Goal: Task Accomplishment & Management: Complete application form

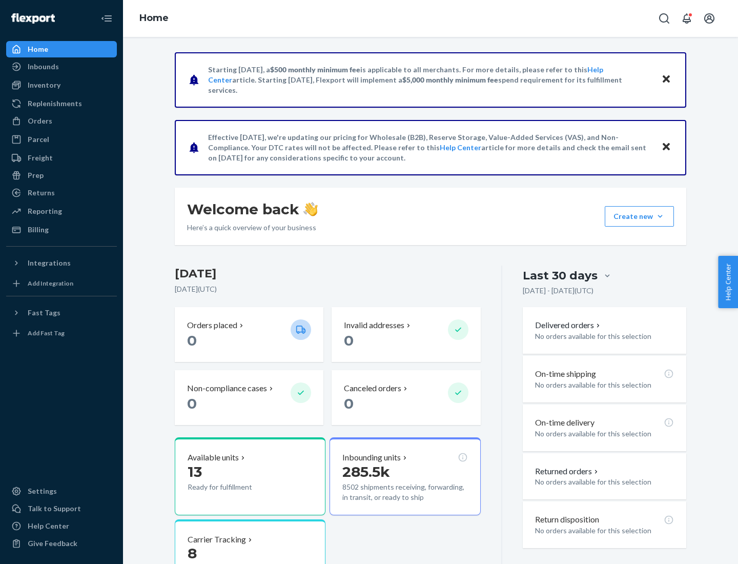
click at [660, 216] on button "Create new Create new inbound Create new order Create new product" at bounding box center [639, 216] width 69 height 21
click at [62, 67] on div "Inbounds" at bounding box center [61, 66] width 109 height 14
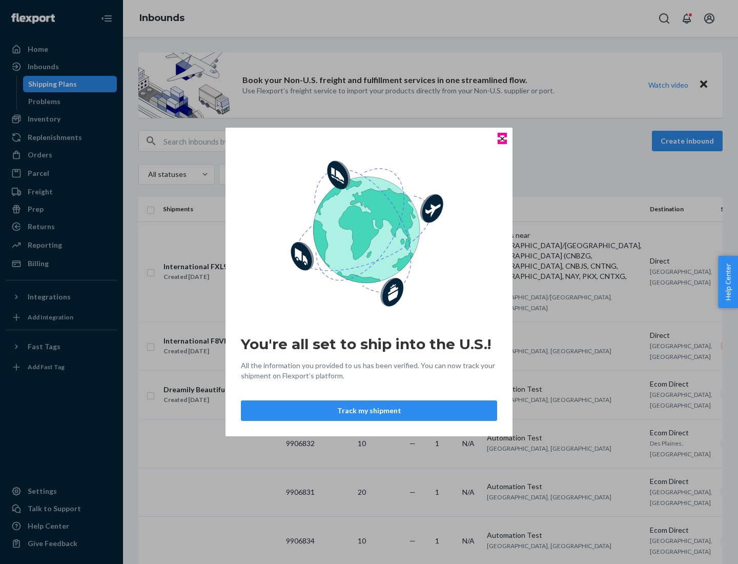
click at [502, 138] on icon "Close" at bounding box center [502, 138] width 4 height 4
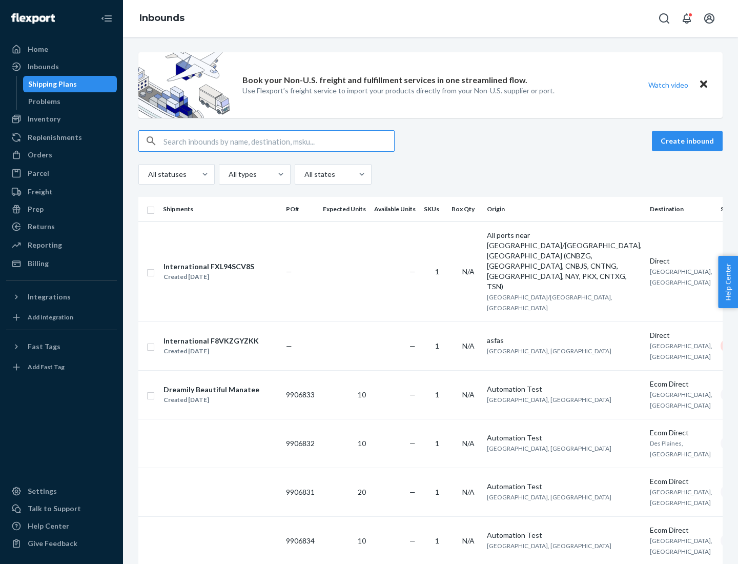
click at [689, 141] on button "Create inbound" at bounding box center [687, 141] width 71 height 21
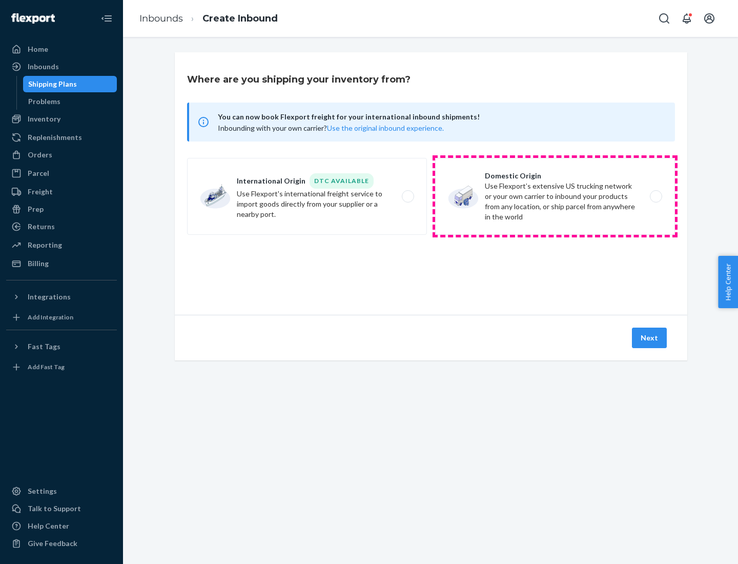
click at [555, 196] on label "Domestic Origin Use Flexport’s extensive US trucking network or your own carrie…" at bounding box center [555, 196] width 240 height 77
click at [656, 196] on input "Domestic Origin Use Flexport’s extensive US trucking network or your own carrie…" at bounding box center [659, 196] width 7 height 7
radio input "true"
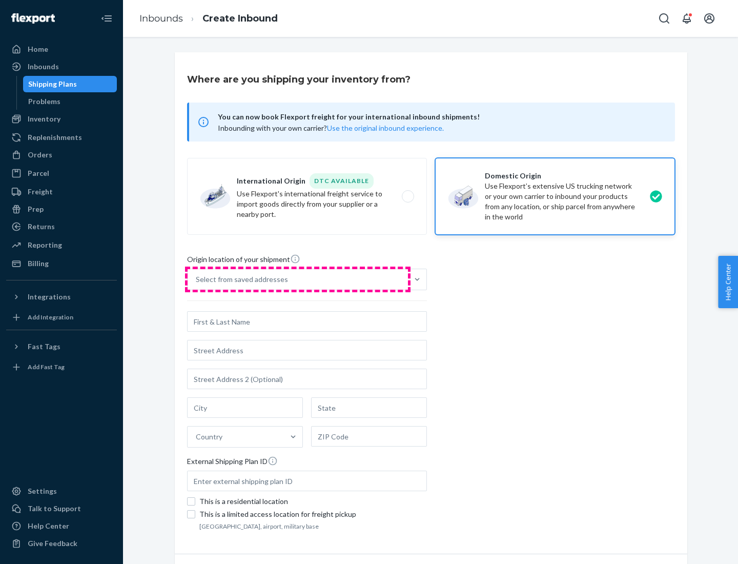
click at [298, 279] on div "Select from saved addresses" at bounding box center [298, 279] width 220 height 21
click at [197, 279] on input "Select from saved addresses" at bounding box center [196, 279] width 1 height 10
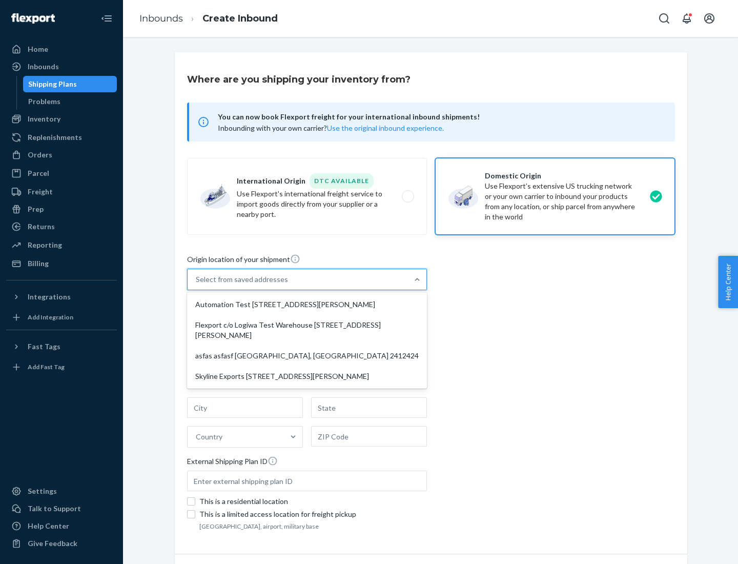
scroll to position [4, 0]
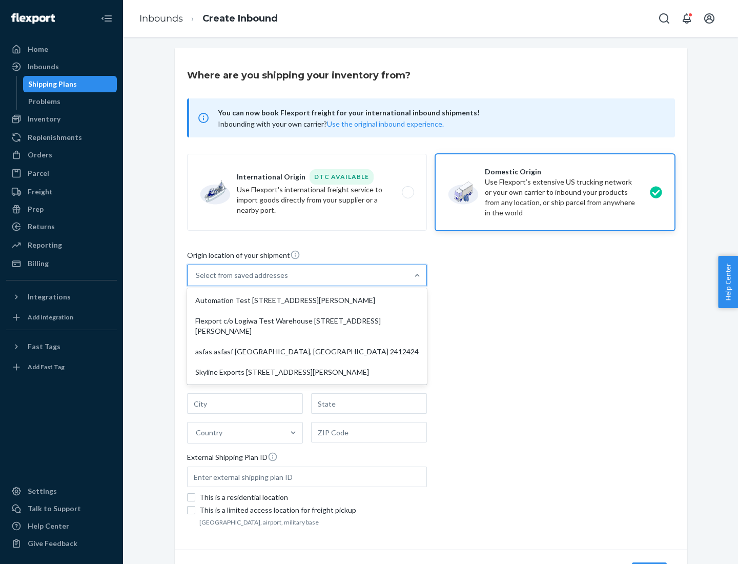
click at [307, 300] on div "Automation Test [STREET_ADDRESS][PERSON_NAME]" at bounding box center [307, 300] width 236 height 21
click at [197, 280] on input "option Automation Test [STREET_ADDRESS][PERSON_NAME] focused, 1 of 4. 4 results…" at bounding box center [196, 275] width 1 height 10
type input "Automation Test"
type input "9th Floor"
type input "[GEOGRAPHIC_DATA]"
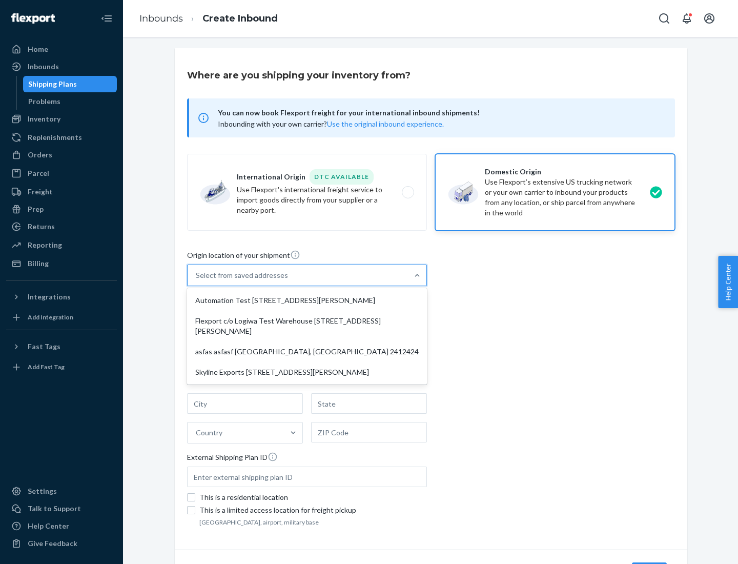
type input "CA"
type input "94104"
type input "[STREET_ADDRESS][PERSON_NAME]"
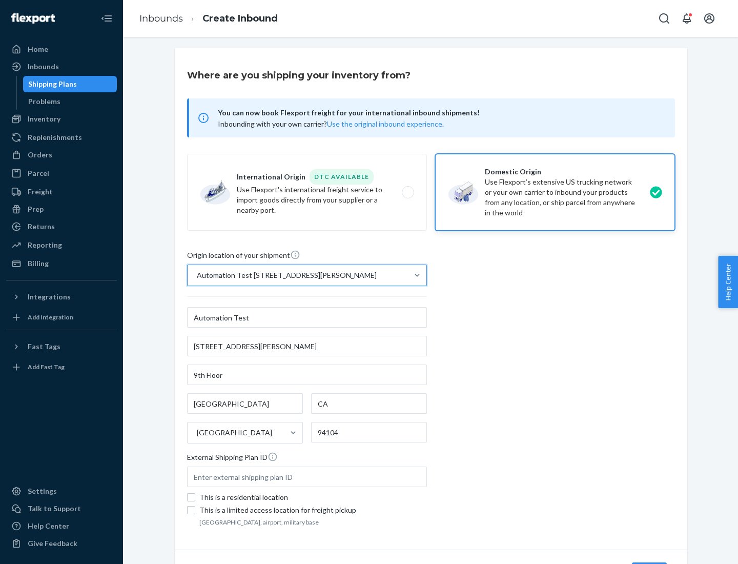
scroll to position [60, 0]
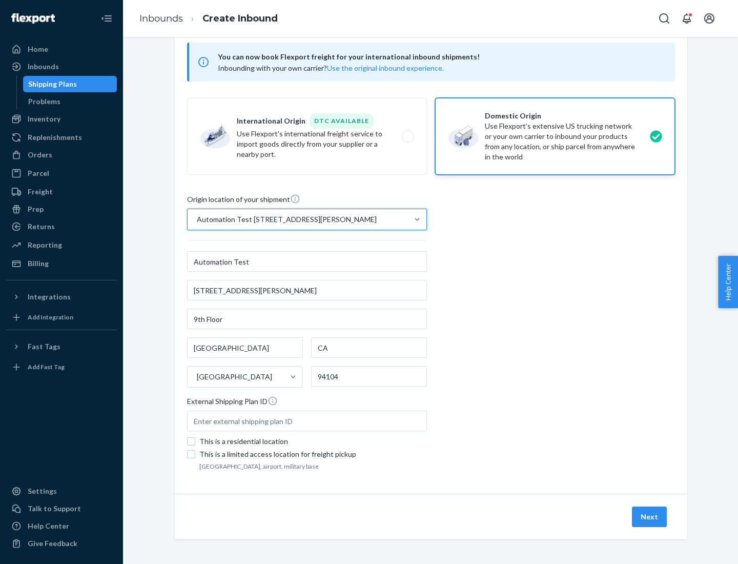
click at [650, 517] on button "Next" at bounding box center [649, 517] width 35 height 21
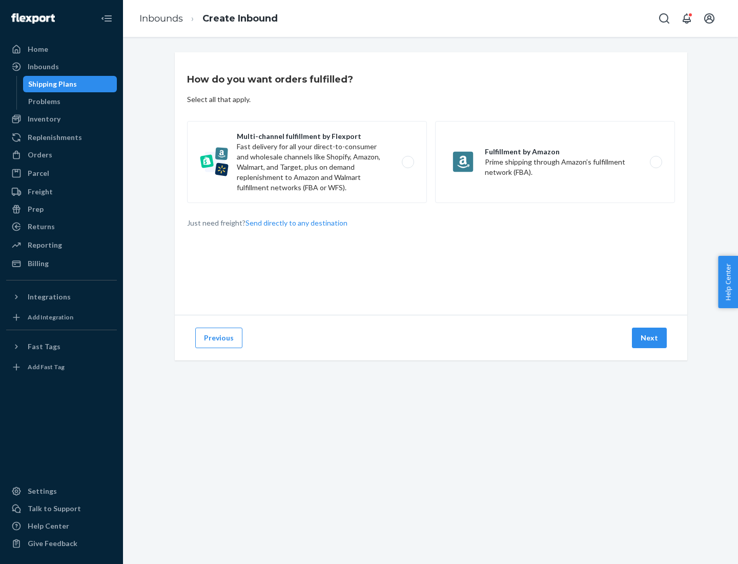
click at [307, 162] on label "Multi-channel fulfillment by Flexport Fast delivery for all your direct-to-cons…" at bounding box center [307, 162] width 240 height 82
click at [408, 162] on input "Multi-channel fulfillment by Flexport Fast delivery for all your direct-to-cons…" at bounding box center [411, 162] width 7 height 7
radio input "true"
click at [650, 338] on button "Next" at bounding box center [649, 338] width 35 height 21
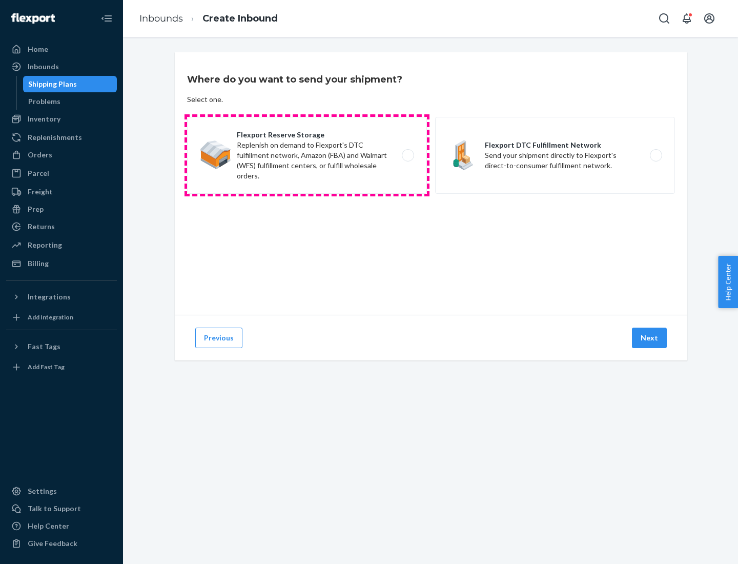
click at [307, 155] on label "Flexport Reserve Storage Replenish on demand to Flexport's DTC fulfillment netw…" at bounding box center [307, 155] width 240 height 77
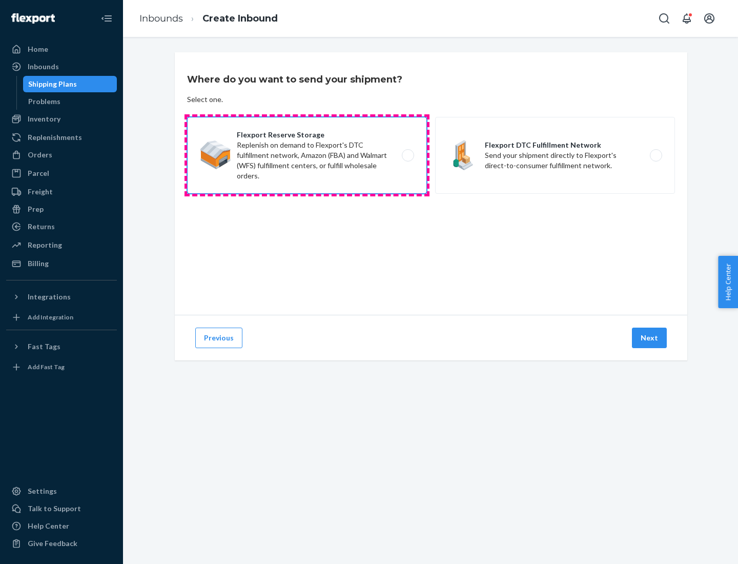
click at [408, 155] on input "Flexport Reserve Storage Replenish on demand to Flexport's DTC fulfillment netw…" at bounding box center [411, 155] width 7 height 7
radio input "true"
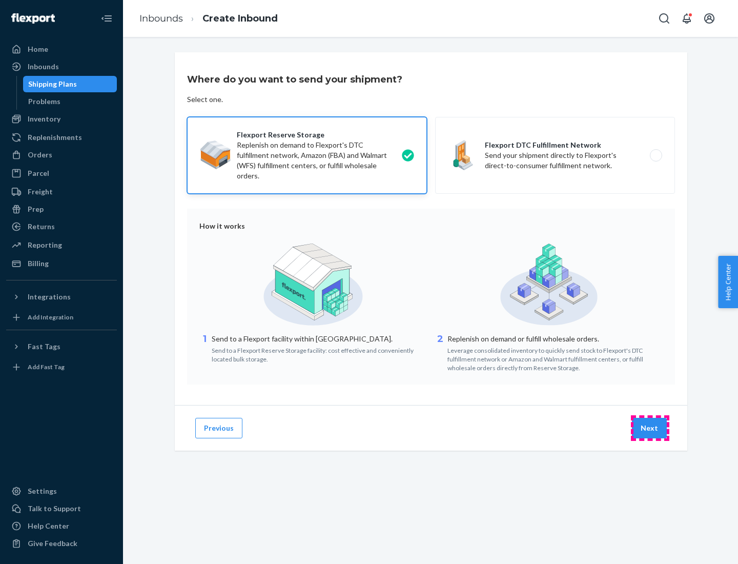
click at [650, 428] on button "Next" at bounding box center [649, 428] width 35 height 21
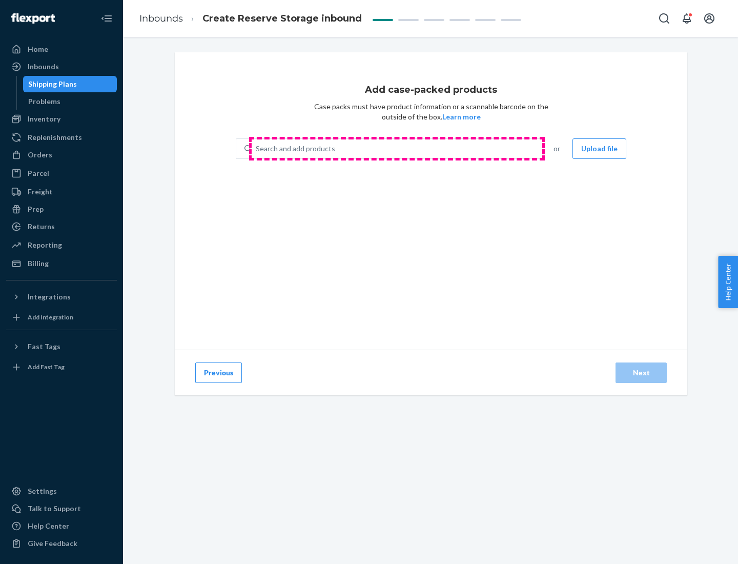
click at [397, 149] on div "Search and add products" at bounding box center [396, 148] width 289 height 18
click at [257, 149] on input "Search and add products" at bounding box center [256, 149] width 1 height 10
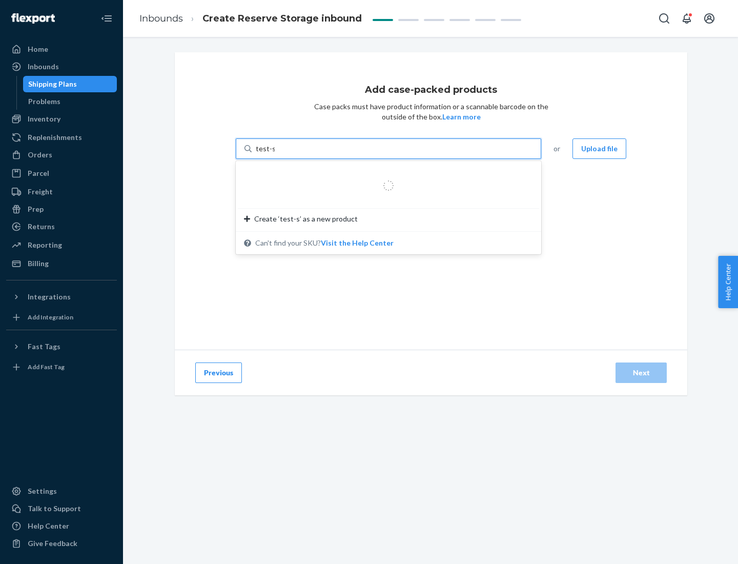
type input "test-syn"
click at [385, 173] on div "test - syn - test" at bounding box center [384, 173] width 281 height 10
click at [282, 154] on input "test-syn" at bounding box center [269, 149] width 27 height 10
type input "1"
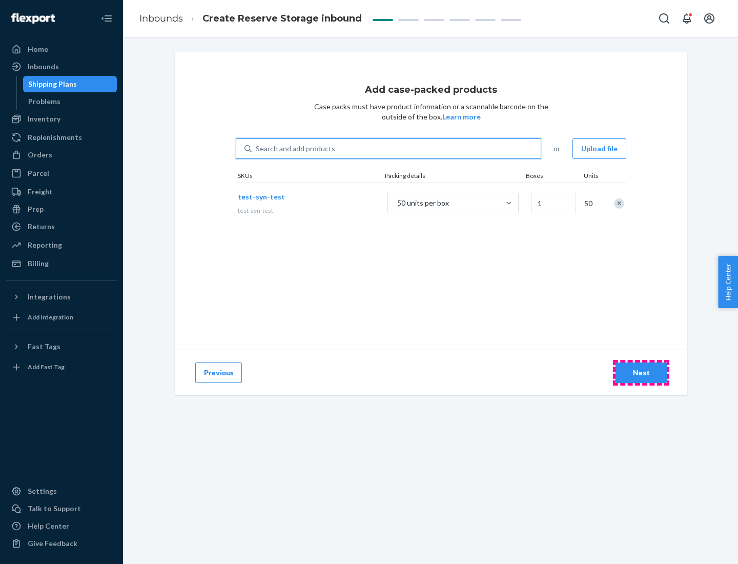
click at [641, 373] on div "Next" at bounding box center [641, 373] width 34 height 10
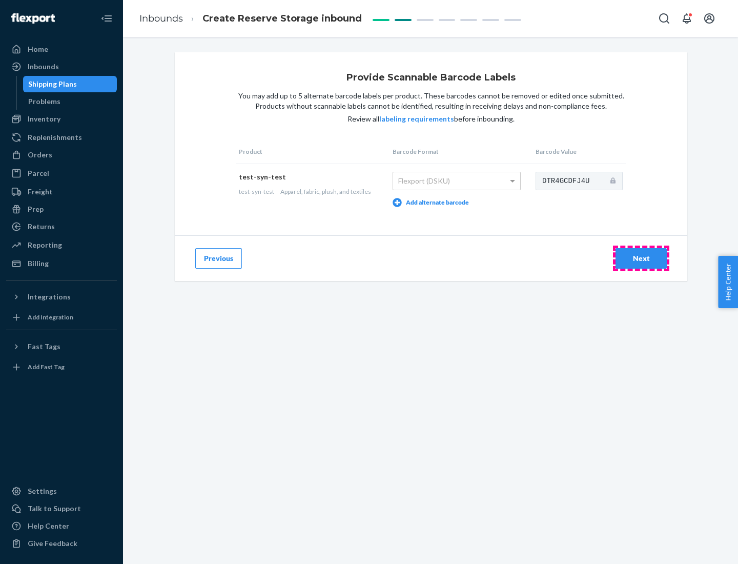
click at [641, 258] on div "Next" at bounding box center [641, 258] width 34 height 10
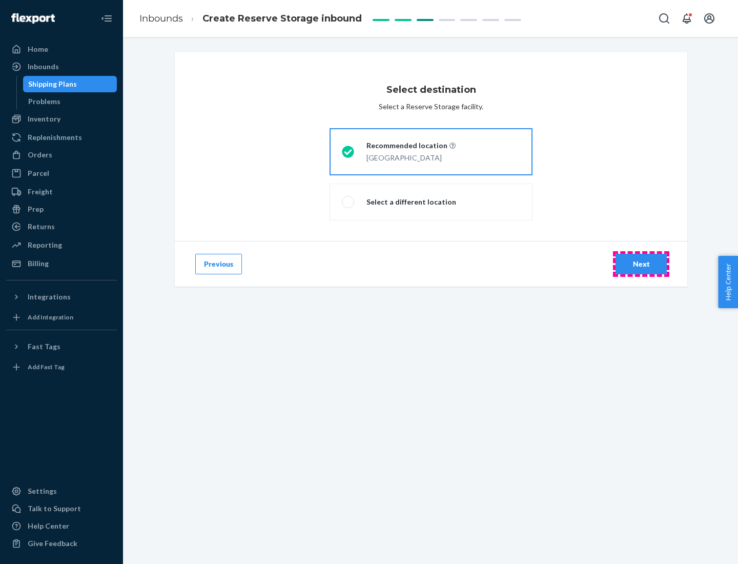
click at [641, 264] on div "Next" at bounding box center [641, 264] width 34 height 10
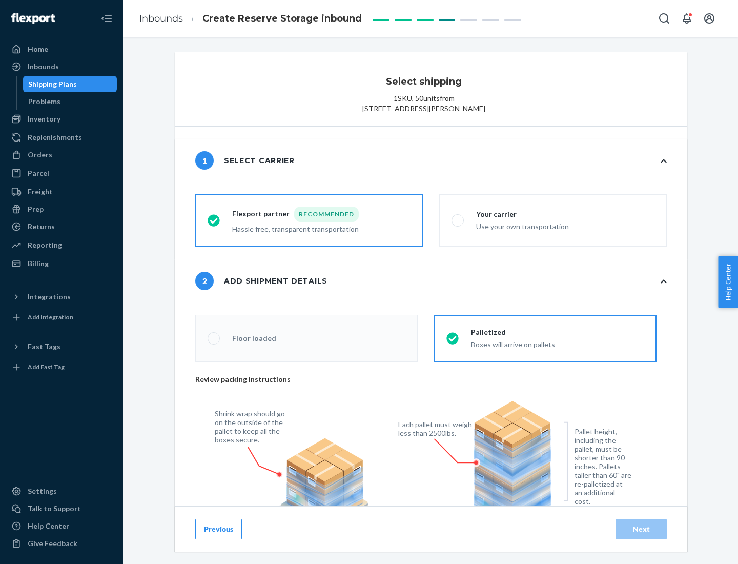
radio input "false"
type input "1"
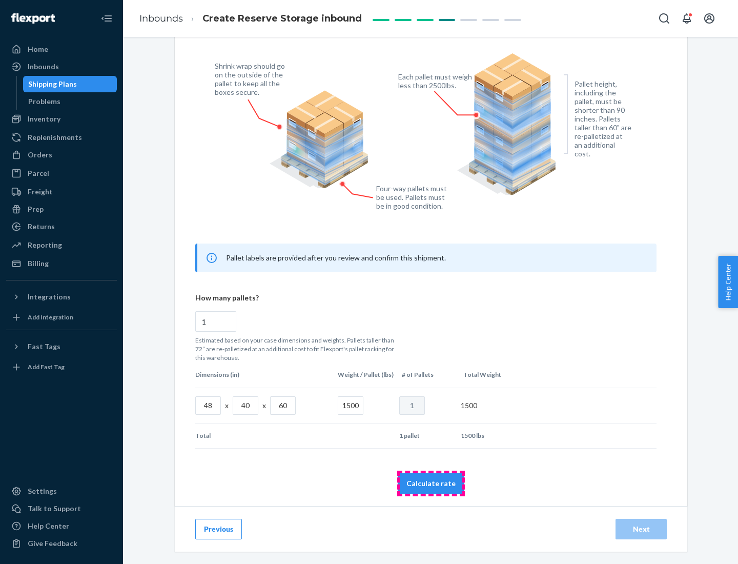
click at [431, 483] on button "Calculate rate" at bounding box center [431, 483] width 67 height 21
radio input "false"
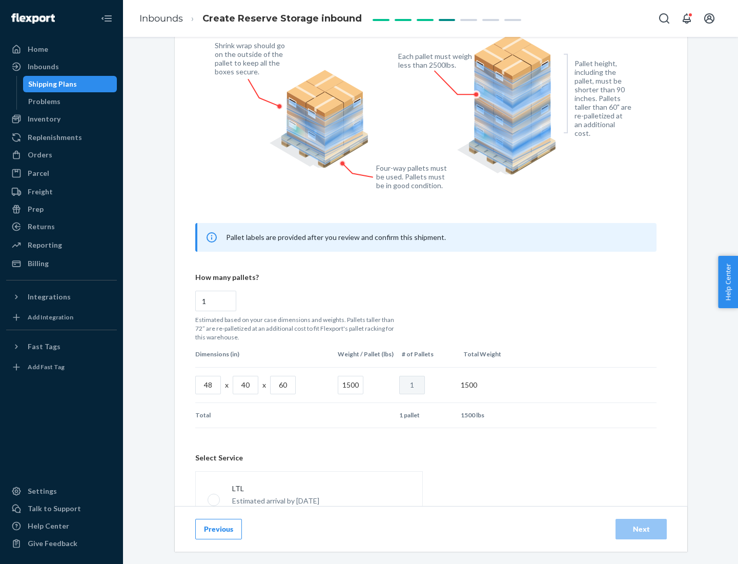
scroll to position [453, 0]
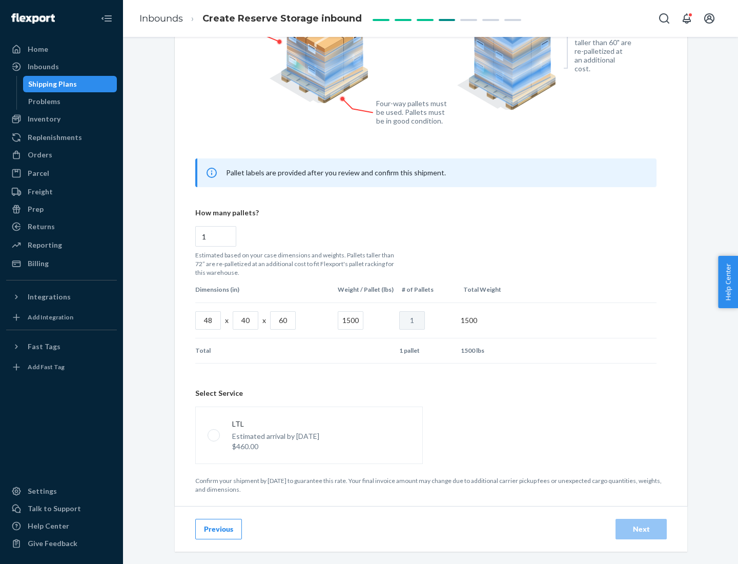
click at [309, 435] on p "Estimated arrival by [DATE]" at bounding box center [275, 436] width 87 height 10
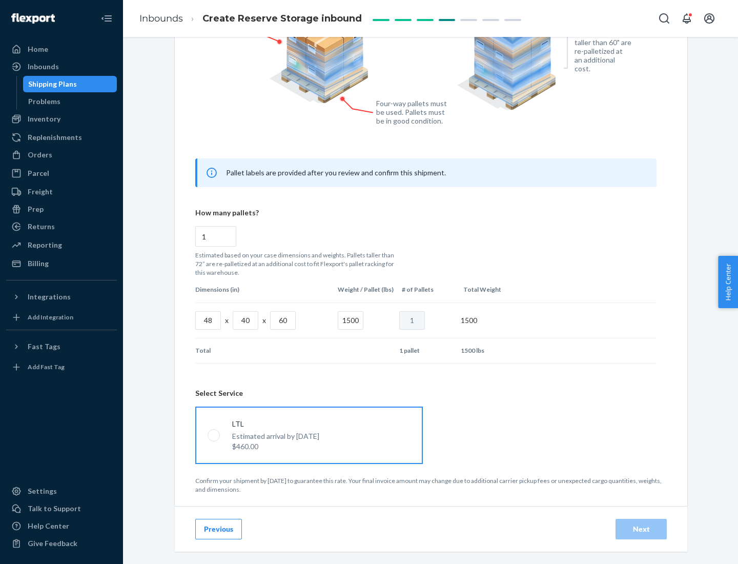
click at [214, 435] on input "LTL Estimated arrival by [DATE] $460.00" at bounding box center [211, 435] width 7 height 7
radio input "true"
radio input "false"
click at [641, 529] on div "Next" at bounding box center [641, 529] width 34 height 10
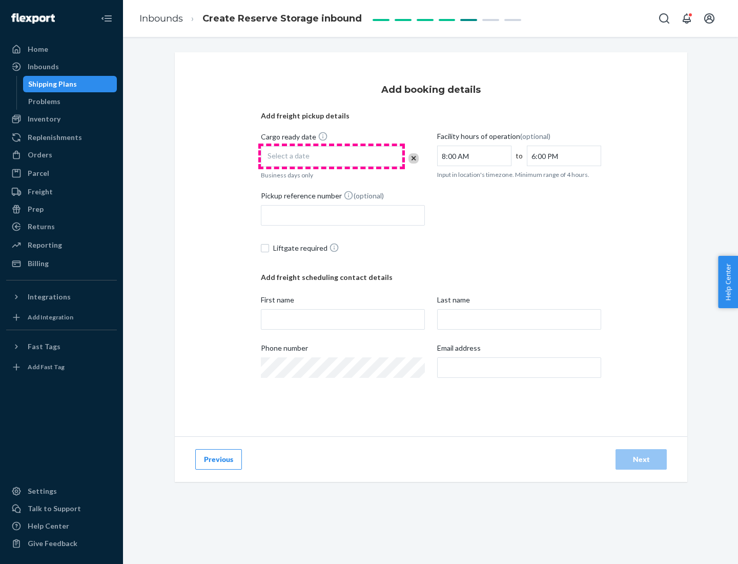
click at [332, 156] on div "Select a date" at bounding box center [331, 156] width 141 height 21
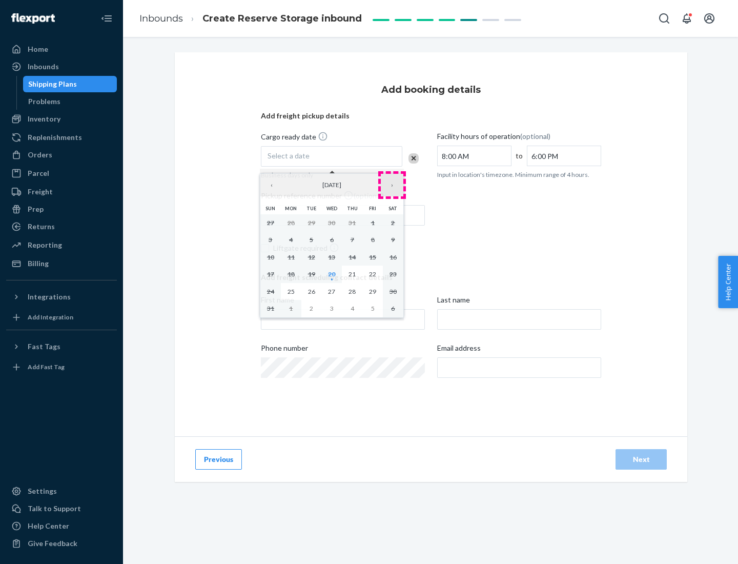
click at [392, 185] on button "›" at bounding box center [392, 185] width 23 height 23
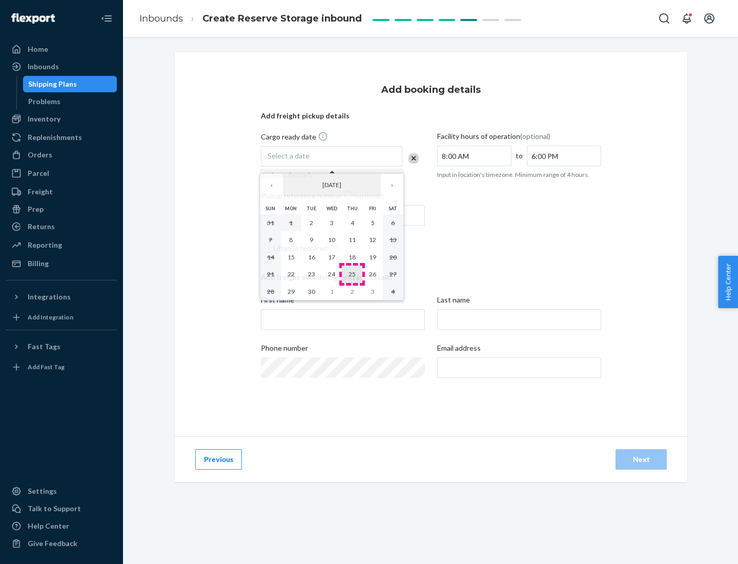
click at [352, 274] on abbr "25" at bounding box center [352, 274] width 7 height 8
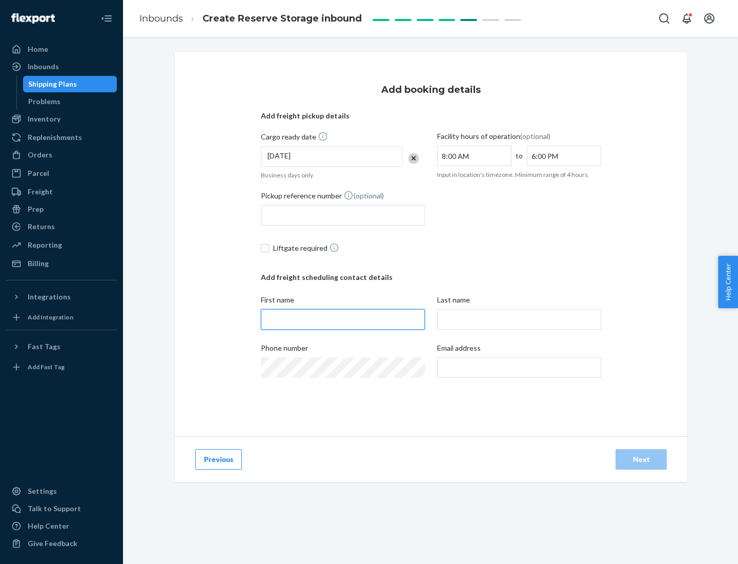
click at [343, 319] on input "First name" at bounding box center [343, 319] width 164 height 21
type input "[PERSON_NAME]"
click at [519, 319] on input "Last name" at bounding box center [519, 319] width 164 height 21
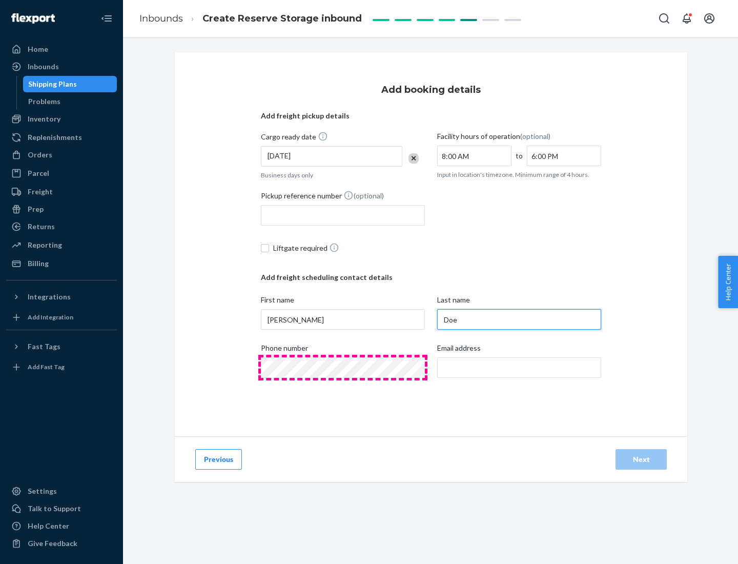
type input "Doe"
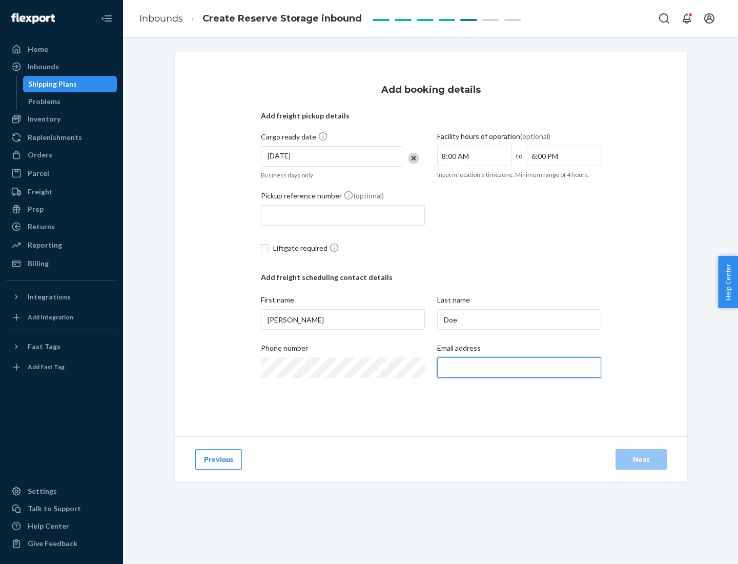
click at [519, 368] on input "Email address" at bounding box center [519, 367] width 164 height 21
type input "[EMAIL_ADDRESS][DOMAIN_NAME]"
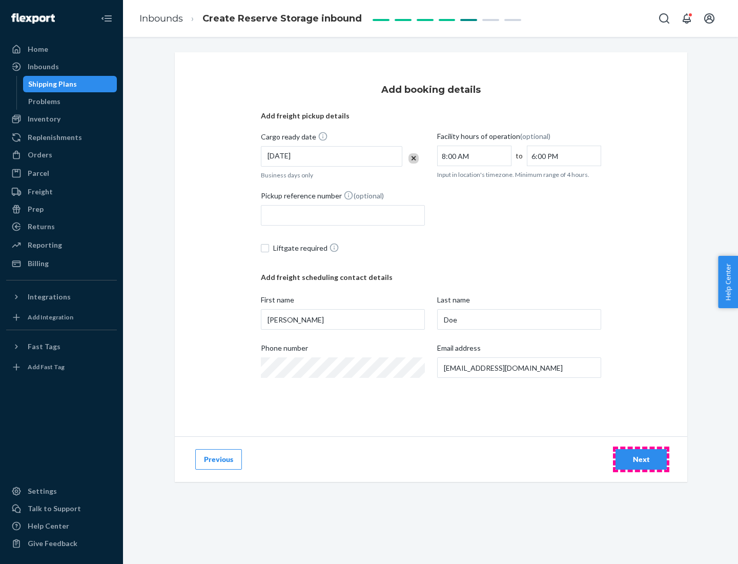
click at [641, 459] on div "Next" at bounding box center [641, 459] width 34 height 10
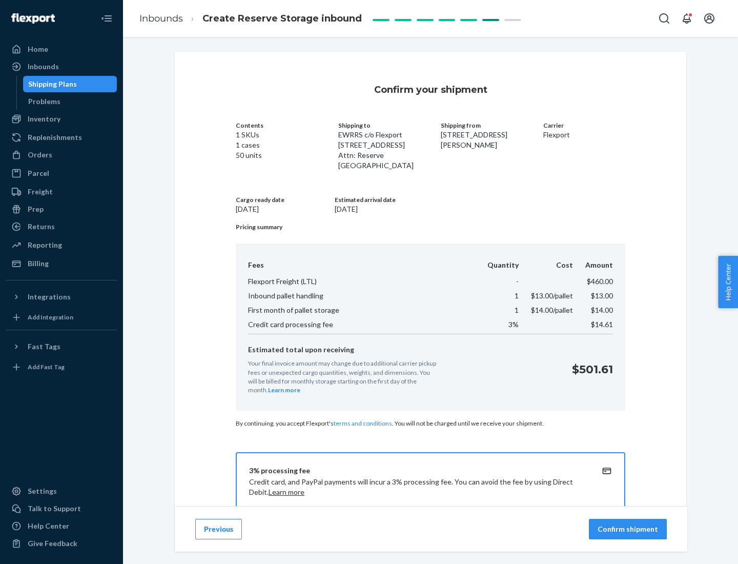
scroll to position [148, 0]
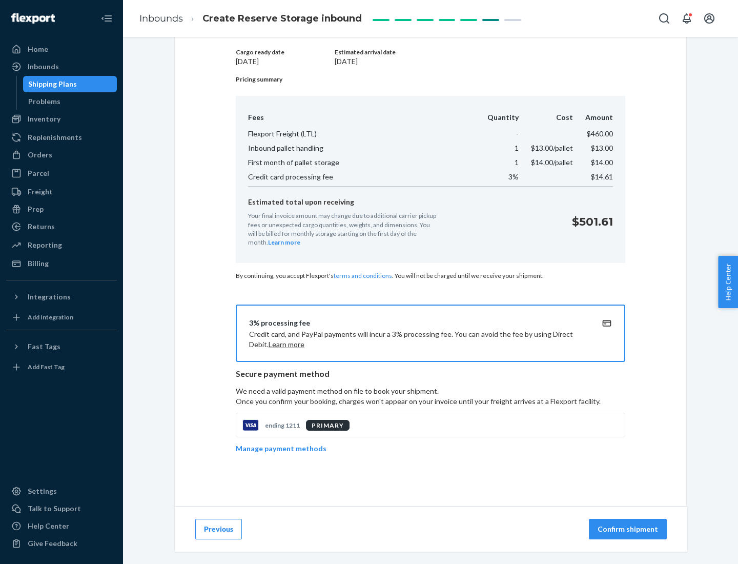
click at [629, 529] on p "Confirm shipment" at bounding box center [628, 529] width 60 height 10
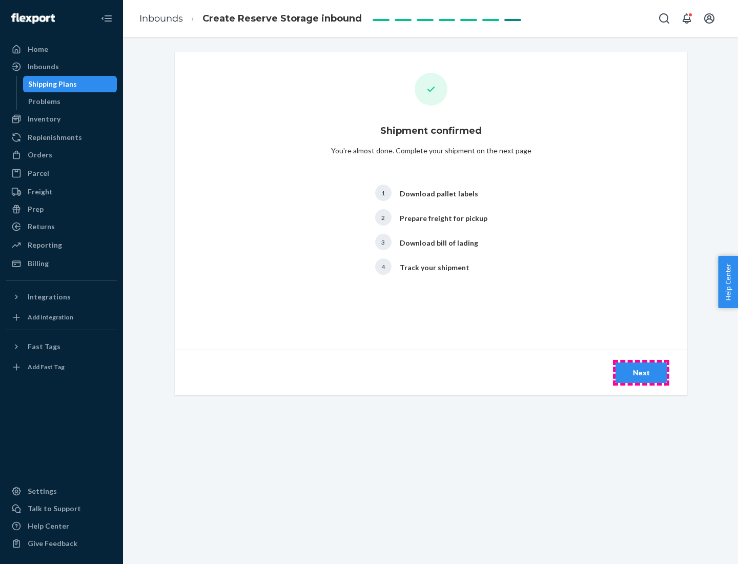
click at [641, 373] on div "Next" at bounding box center [641, 373] width 34 height 10
